Goal: Information Seeking & Learning: Learn about a topic

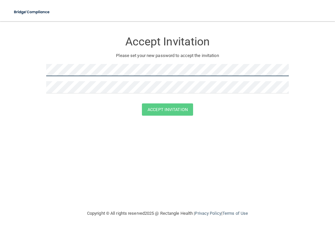
click at [37, 70] on form "Accept Invitation Please set your new password to accept the invitation Accept …" at bounding box center [167, 76] width 308 height 96
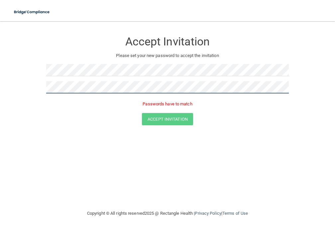
click at [34, 88] on form "Accept Invitation Please set your new password to accept the invitation Passwor…" at bounding box center [167, 81] width 308 height 106
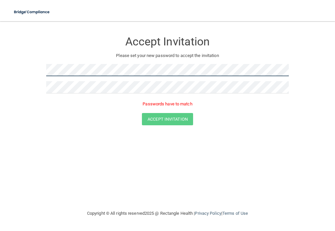
click at [42, 72] on form "Accept Invitation Please set your new password to accept the invitation Passwor…" at bounding box center [167, 81] width 308 height 106
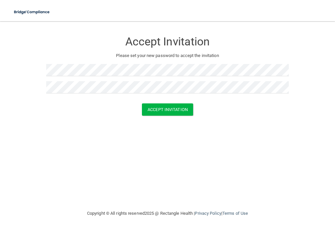
click at [142, 134] on div "Accept Invitation Please set your new password to accept the invitation Accept …" at bounding box center [167, 115] width 308 height 175
click at [172, 112] on button "Accept Invitation" at bounding box center [167, 110] width 51 height 12
click at [78, 78] on div at bounding box center [167, 72] width 242 height 17
click at [41, 70] on form "Accept Invitation Please set your new password to accept the invitation Accept …" at bounding box center [167, 76] width 308 height 96
click at [127, 170] on div "Accept Invitation Please set your new password to accept the invitation Accept …" at bounding box center [167, 115] width 308 height 175
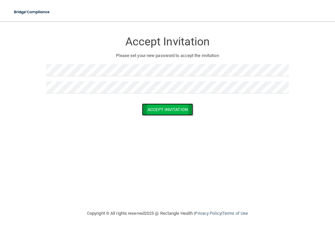
click at [163, 110] on button "Accept Invitation" at bounding box center [167, 110] width 51 height 12
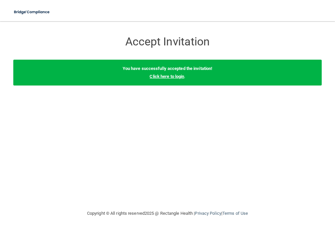
click at [159, 76] on link "Click here to login" at bounding box center [166, 76] width 35 height 5
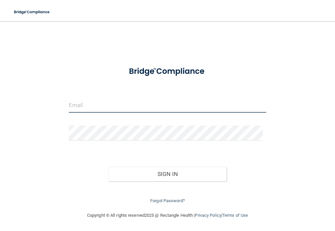
click at [104, 107] on input "email" at bounding box center [167, 105] width 197 height 15
click at [144, 112] on input "email" at bounding box center [167, 105] width 197 height 15
type input "[EMAIL_ADDRESS][DOMAIN_NAME]"
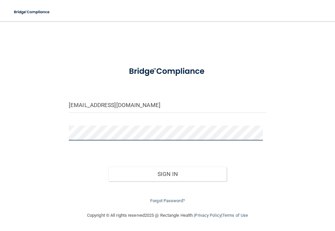
click at [108, 167] on button "Sign In" at bounding box center [167, 174] width 118 height 15
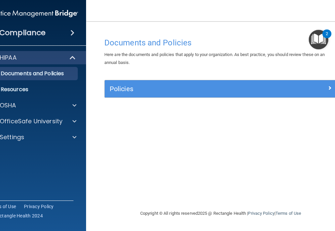
click at [320, 42] on img "Open Resource Center, 2 new notifications" at bounding box center [318, 40] width 20 height 20
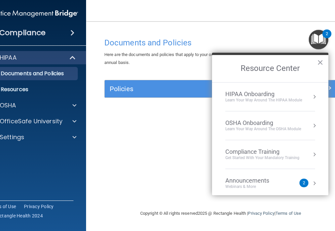
click at [235, 30] on div "Documents and Policies Here are the documents and policies that apply to your o…" at bounding box center [220, 115] width 242 height 175
click at [157, 123] on div "Documents and Policies Here are the documents and policies that apply to your o…" at bounding box center [220, 122] width 242 height 175
click at [319, 63] on button "×" at bounding box center [320, 62] width 6 height 11
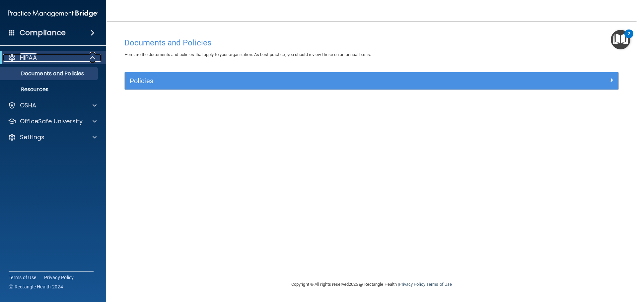
click at [62, 56] on div "HIPAA" at bounding box center [44, 58] width 82 height 8
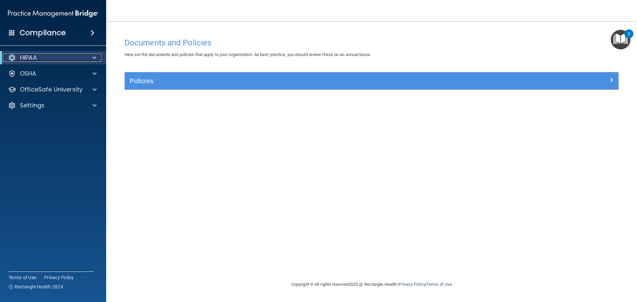
click at [62, 56] on div "HIPAA" at bounding box center [44, 58] width 82 height 8
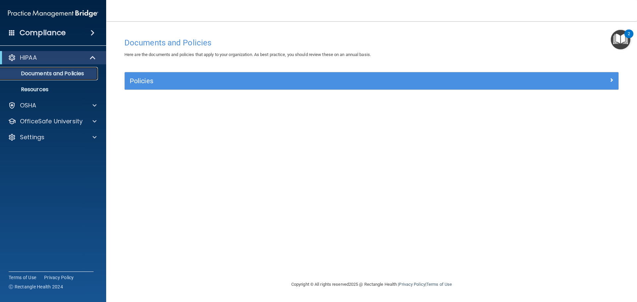
click at [62, 76] on p "Documents and Policies" at bounding box center [49, 73] width 91 height 7
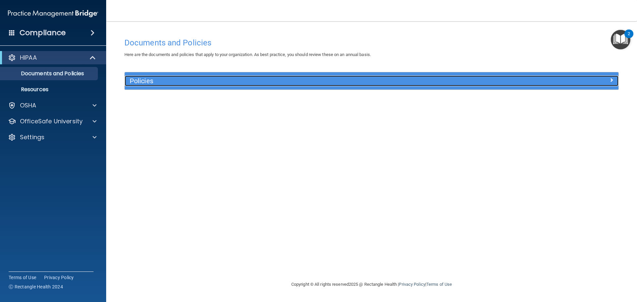
click at [154, 81] on h5 "Policies" at bounding box center [310, 80] width 361 height 7
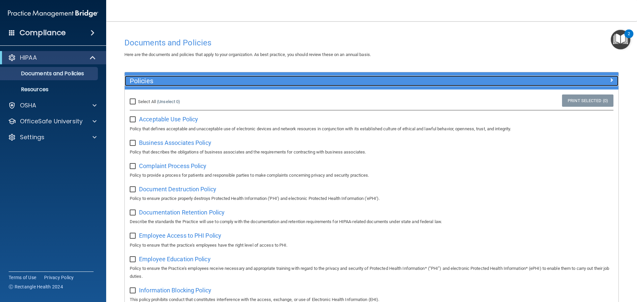
scroll to position [33, 0]
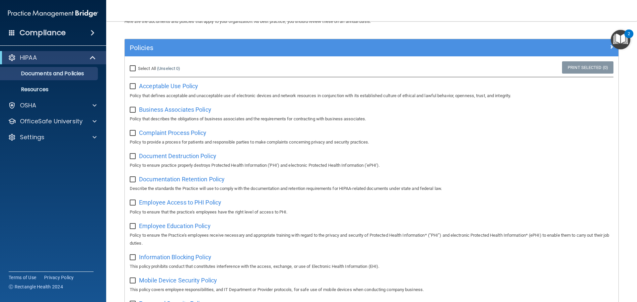
click at [129, 66] on div "Select All (Unselect 0) Unselect All" at bounding box center [207, 68] width 165 height 15
click at [132, 68] on input "Select All (Unselect 0) Unselect All" at bounding box center [134, 68] width 8 height 5
checkbox input "true"
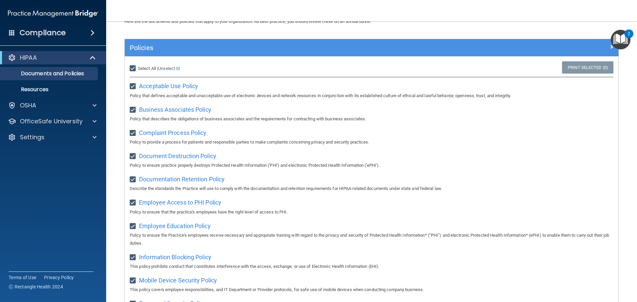
checkbox input "true"
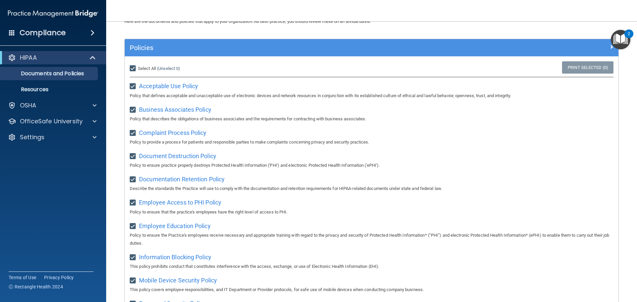
checkbox input "true"
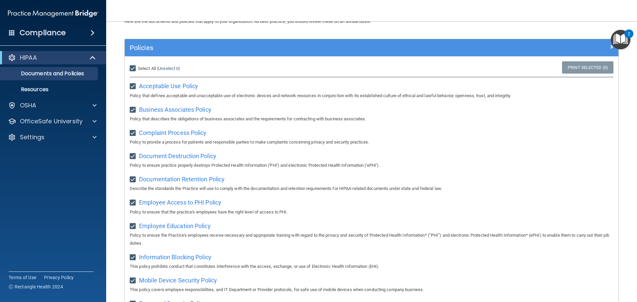
checkbox input "true"
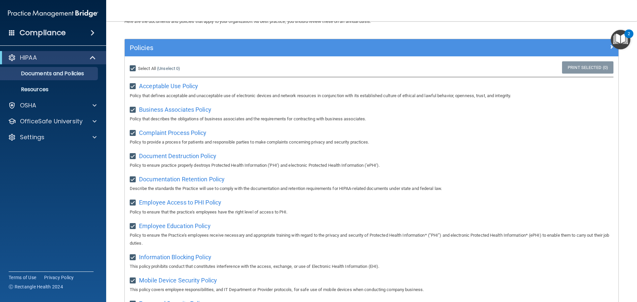
checkbox input "true"
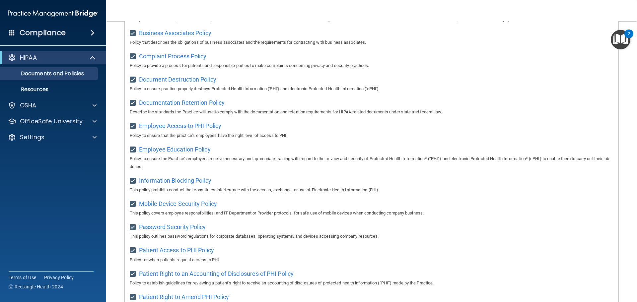
scroll to position [0, 0]
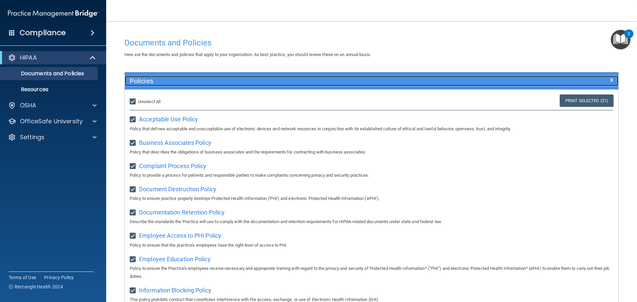
click at [334, 85] on div "Policies" at bounding box center [310, 81] width 371 height 11
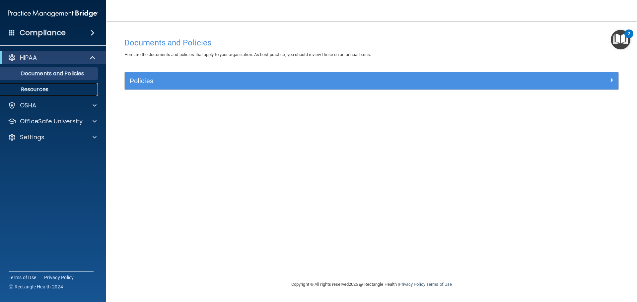
click at [35, 92] on p "Resources" at bounding box center [49, 89] width 91 height 7
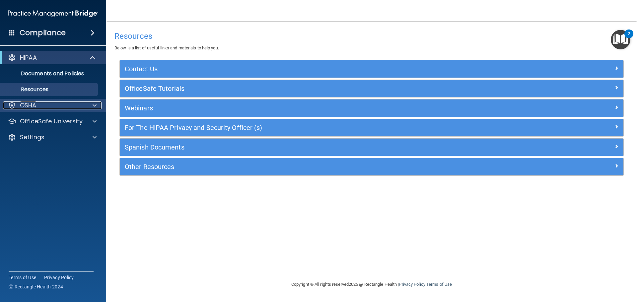
click at [42, 103] on div "OSHA" at bounding box center [44, 106] width 82 height 8
click at [67, 60] on div "HIPAA" at bounding box center [44, 58] width 82 height 8
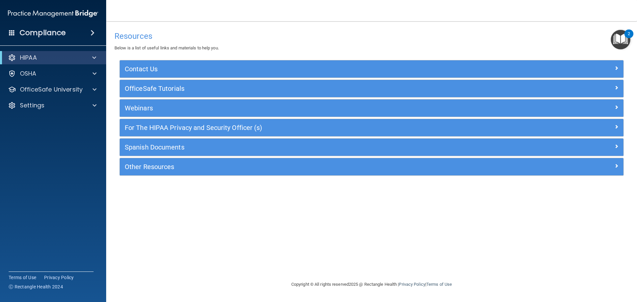
click at [75, 33] on div "Compliance" at bounding box center [53, 33] width 106 height 15
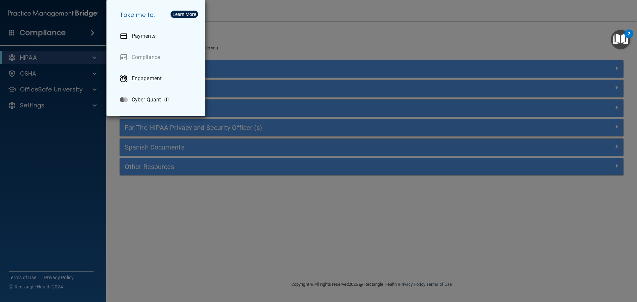
click at [276, 29] on div "Take me to: Payments Compliance Engagement Cyber Quant" at bounding box center [318, 151] width 637 height 302
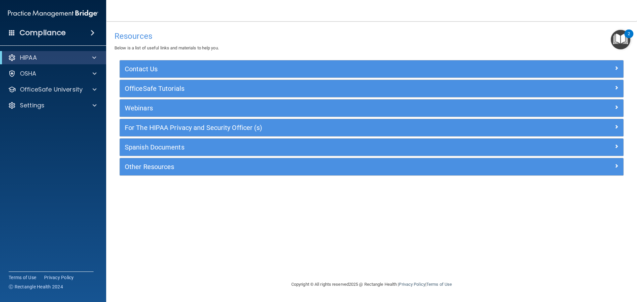
click at [334, 41] on img "Open Resource Center, 2 new notifications" at bounding box center [621, 40] width 20 height 20
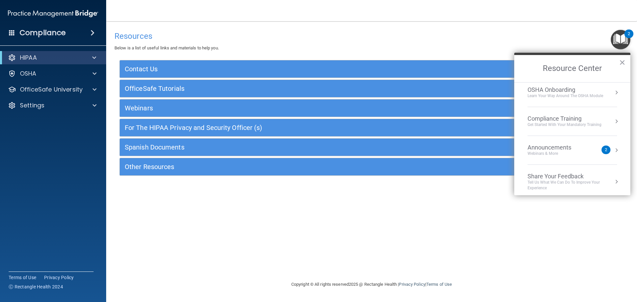
scroll to position [37, 0]
click at [334, 112] on div "Compliance Training" at bounding box center [565, 114] width 74 height 7
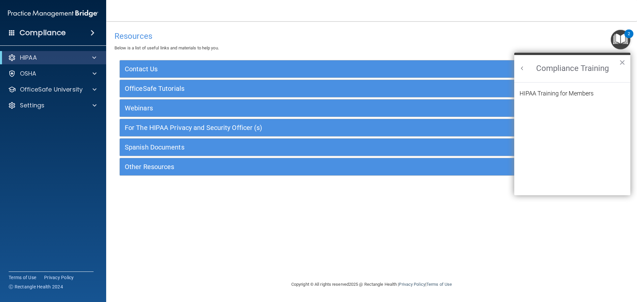
scroll to position [0, 0]
click at [334, 96] on div "HIPAA Training for Members" at bounding box center [557, 94] width 74 height 6
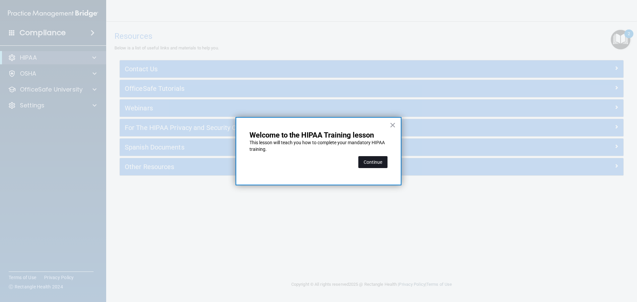
click at [334, 164] on button "Continue" at bounding box center [373, 162] width 29 height 12
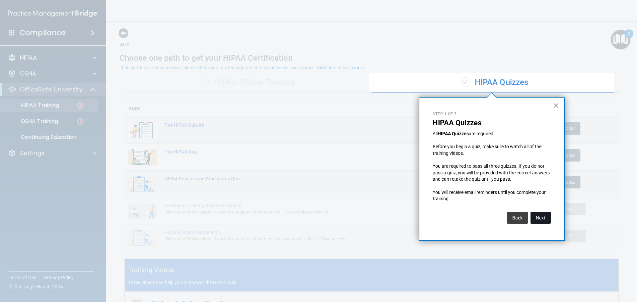
click at [334, 219] on button "Next" at bounding box center [541, 218] width 20 height 12
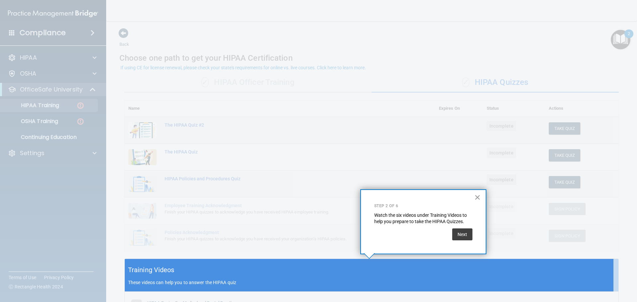
click at [334, 198] on button "×" at bounding box center [478, 197] width 6 height 11
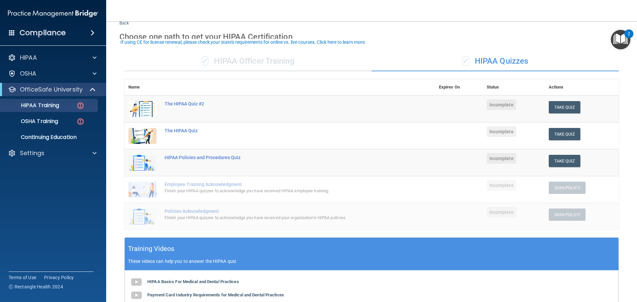
scroll to position [33, 0]
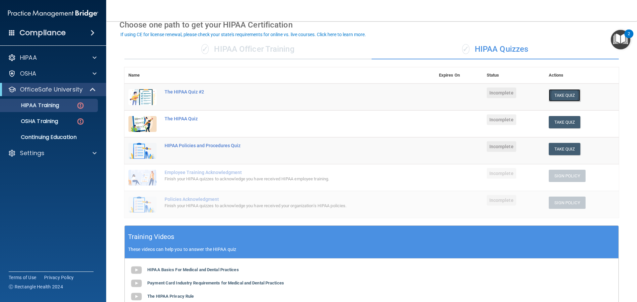
click at [334, 95] on button "Take Quiz" at bounding box center [565, 95] width 32 height 12
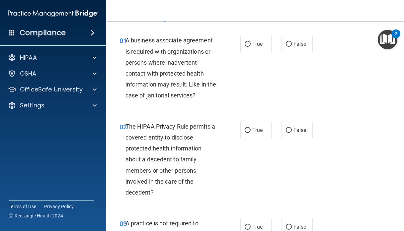
scroll to position [33, 0]
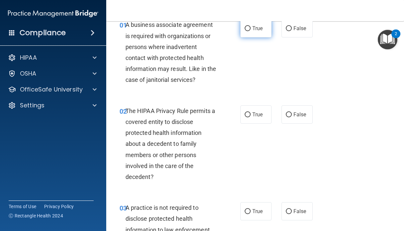
click at [254, 34] on label "True" at bounding box center [255, 28] width 31 height 18
click at [251, 31] on input "True" at bounding box center [248, 28] width 6 height 5
radio input "true"
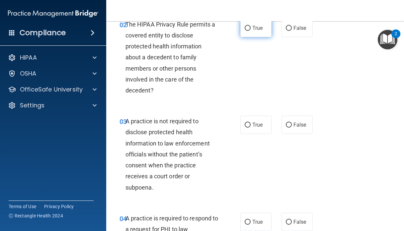
scroll to position [100, 0]
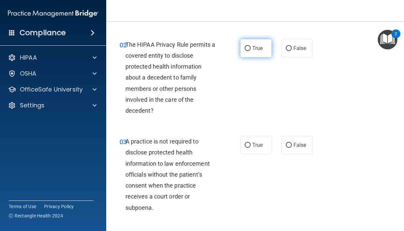
click at [252, 45] on span "True" at bounding box center [257, 48] width 10 height 6
click at [251, 46] on input "True" at bounding box center [248, 48] width 6 height 5
radio input "true"
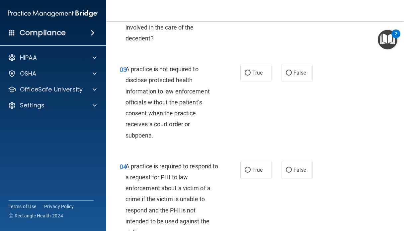
scroll to position [199, 0]
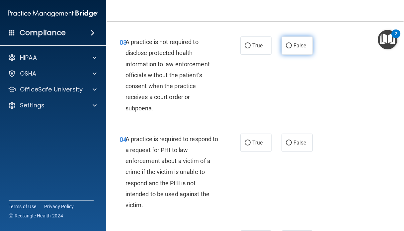
click at [286, 41] on label "False" at bounding box center [297, 46] width 31 height 18
click at [286, 43] on input "False" at bounding box center [289, 45] width 6 height 5
radio input "true"
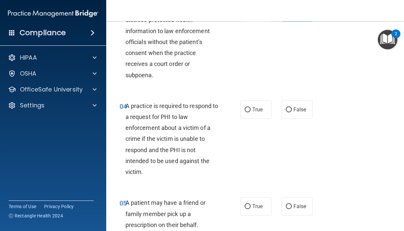
scroll to position [266, 0]
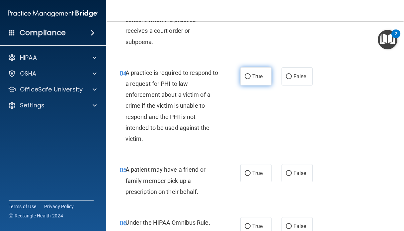
click at [252, 76] on span "True" at bounding box center [257, 76] width 10 height 6
click at [251, 76] on input "True" at bounding box center [248, 76] width 6 height 5
radio input "true"
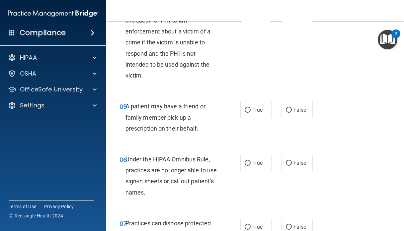
scroll to position [332, 0]
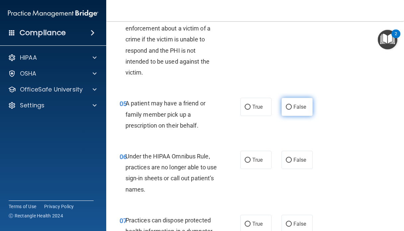
click at [301, 101] on label "False" at bounding box center [297, 107] width 31 height 18
click at [292, 105] on input "False" at bounding box center [289, 107] width 6 height 5
radio input "true"
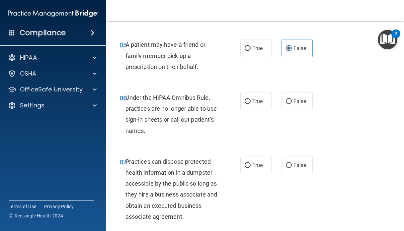
scroll to position [398, 0]
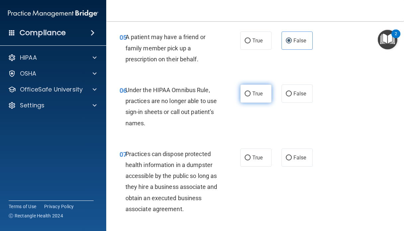
click at [258, 100] on label "True" at bounding box center [255, 94] width 31 height 18
click at [251, 97] on input "True" at bounding box center [248, 94] width 6 height 5
radio input "true"
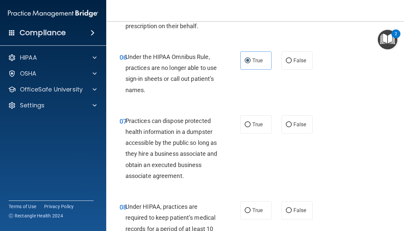
scroll to position [465, 0]
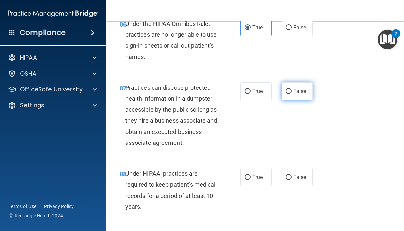
click at [294, 93] on span "False" at bounding box center [300, 91] width 13 height 6
click at [291, 93] on input "False" at bounding box center [289, 91] width 6 height 5
radio input "true"
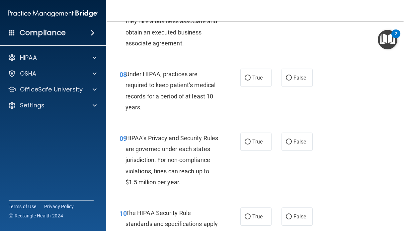
scroll to position [598, 0]
